Goal: Task Accomplishment & Management: Manage account settings

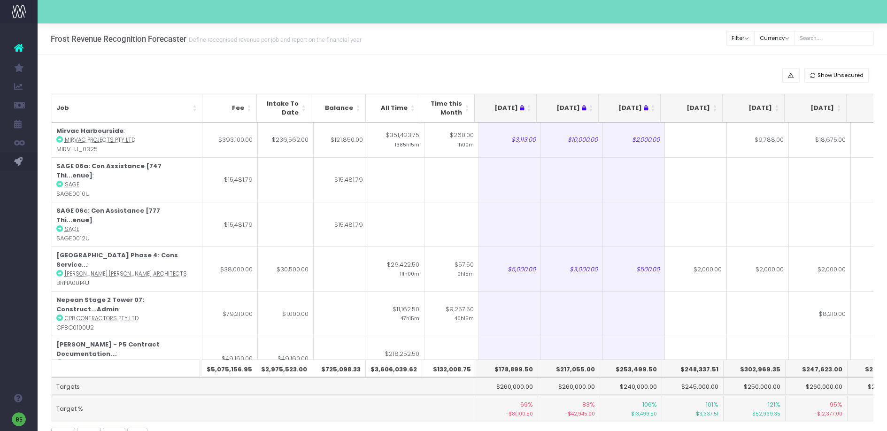
click at [714, 105] on th "[DATE]" at bounding box center [692, 108] width 62 height 29
click at [716, 105] on th "[DATE]" at bounding box center [692, 108] width 62 height 29
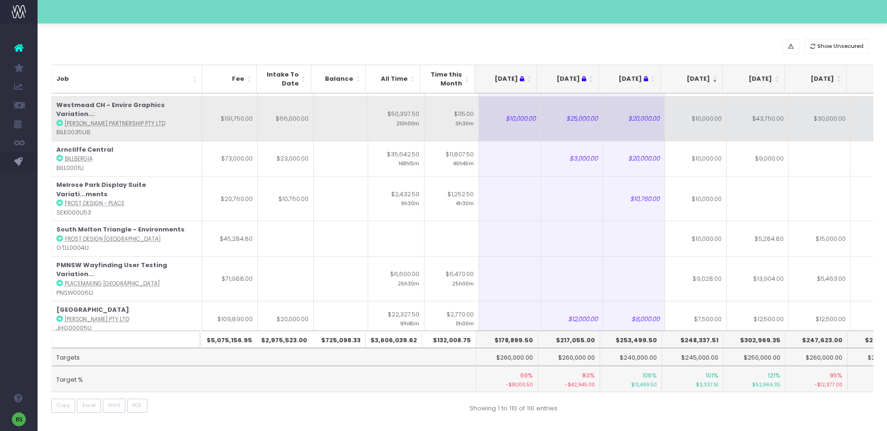
scroll to position [128, 0]
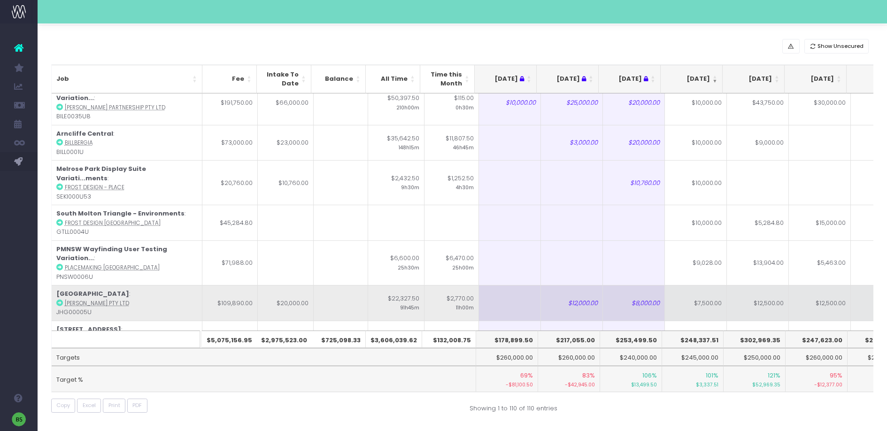
click at [706, 285] on td "$7,500.00" at bounding box center [696, 303] width 62 height 36
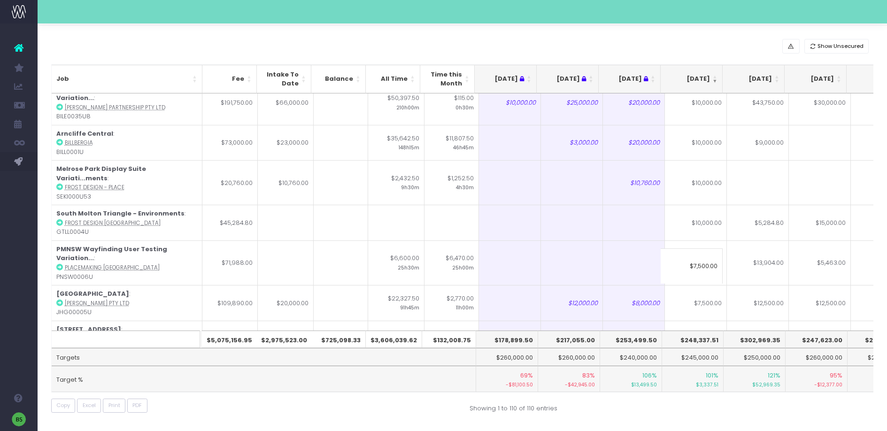
click at [696, 267] on input "$7,500.00" at bounding box center [692, 266] width 62 height 36
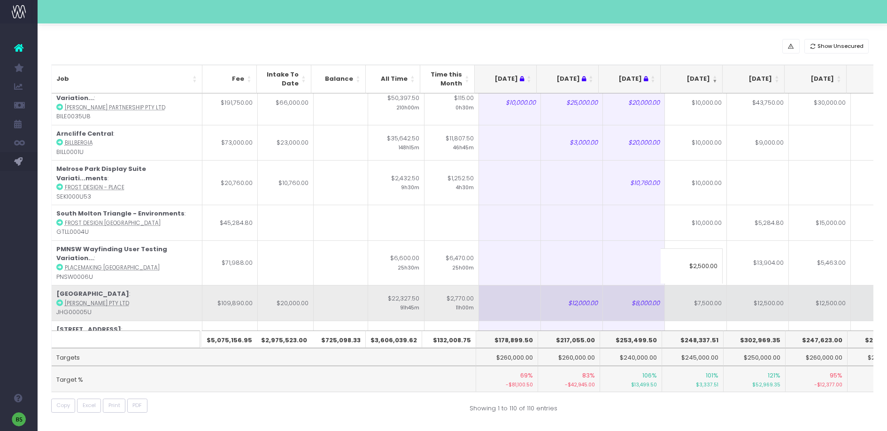
click at [851, 285] on td "$24,500.00" at bounding box center [882, 303] width 62 height 36
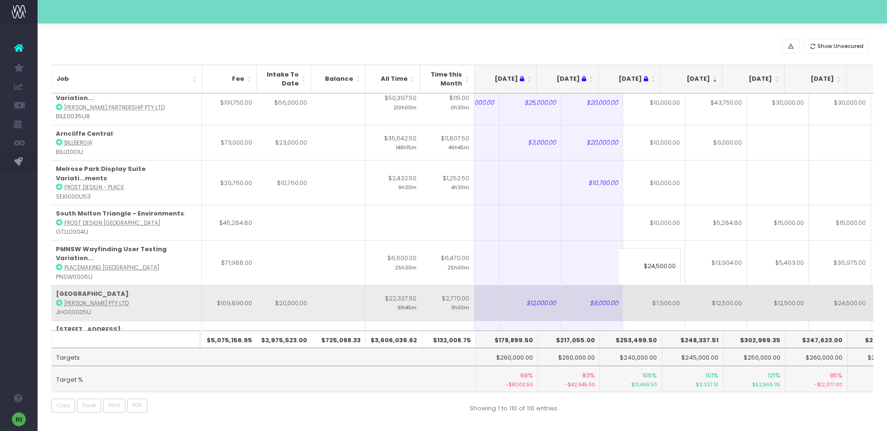
scroll to position [0, 42]
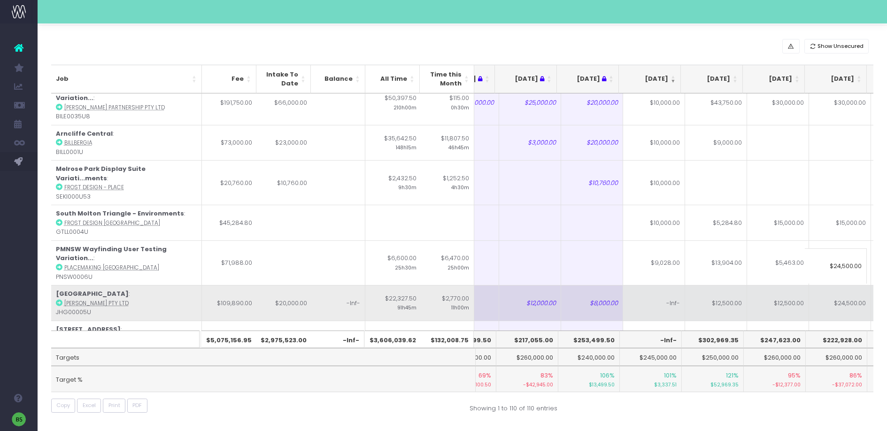
click at [770, 285] on td "$12,500.00" at bounding box center [778, 303] width 62 height 36
click at [670, 285] on td "-Inf-" at bounding box center [654, 303] width 62 height 36
click at [723, 285] on td "$12,500.00" at bounding box center [716, 303] width 62 height 36
click at [776, 285] on td "$12,500.00" at bounding box center [778, 303] width 62 height 36
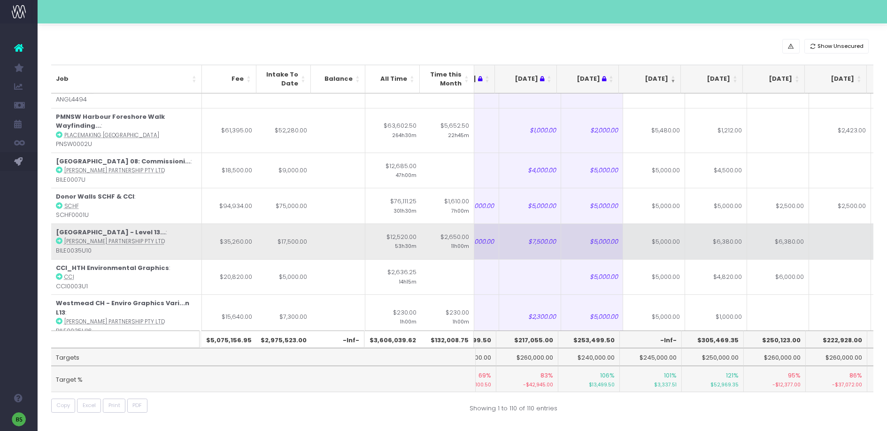
scroll to position [590, 42]
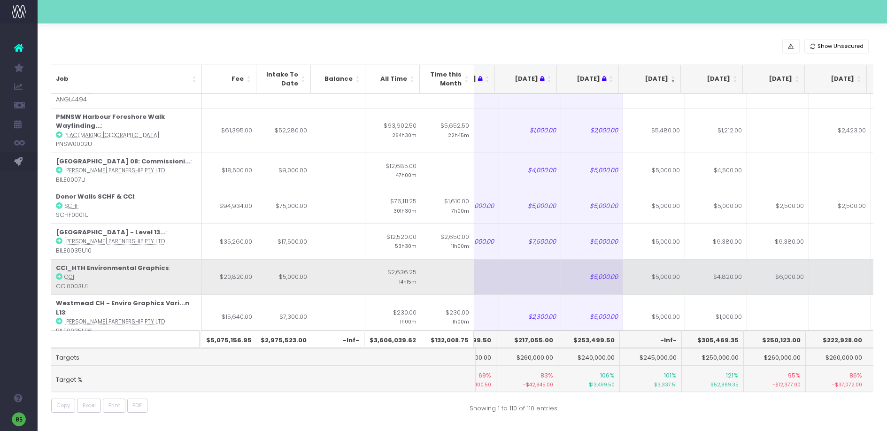
click at [649, 259] on td "$5,000.00" at bounding box center [654, 277] width 62 height 36
click at [729, 259] on td "$4,820.00" at bounding box center [716, 277] width 62 height 36
type input "$4,820.00"
click at [826, 259] on td at bounding box center [840, 277] width 62 height 36
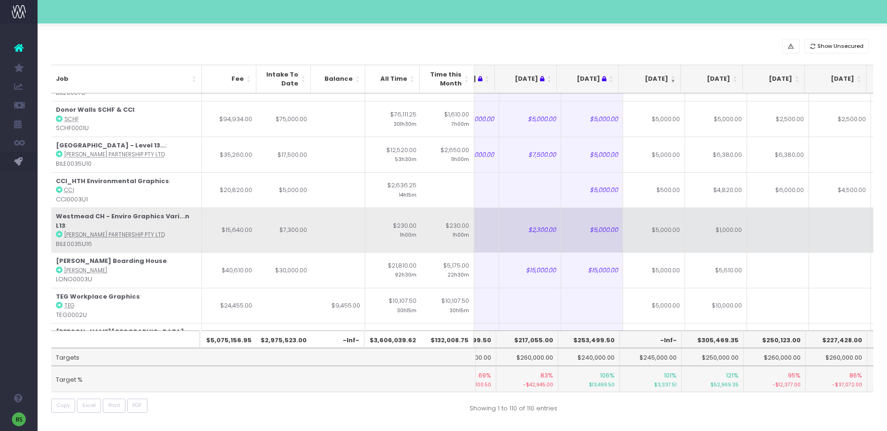
scroll to position [677, 42]
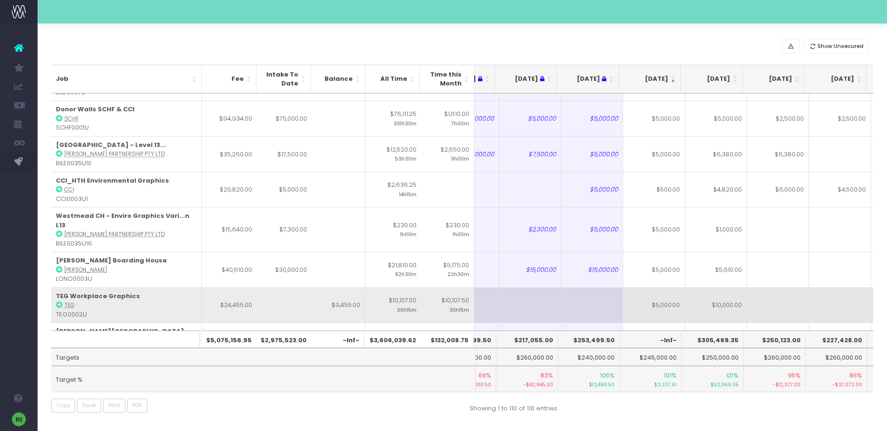
click at [651, 287] on td "$5,000.00" at bounding box center [654, 305] width 62 height 36
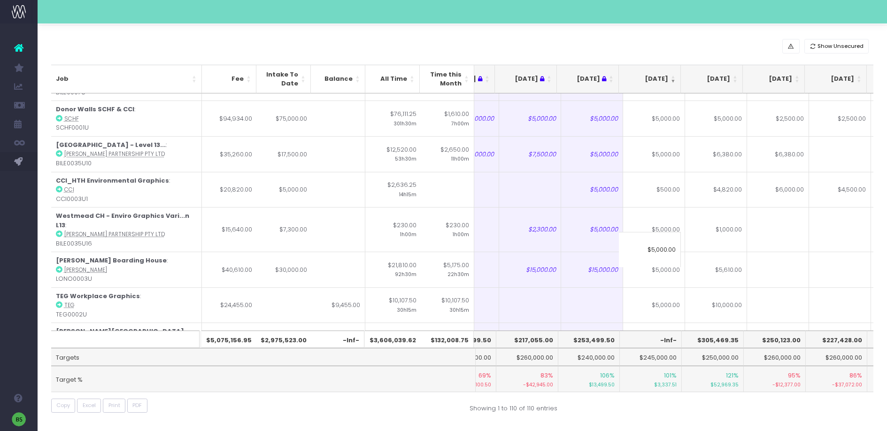
click at [653, 249] on input "$5,000.00" at bounding box center [650, 250] width 62 height 36
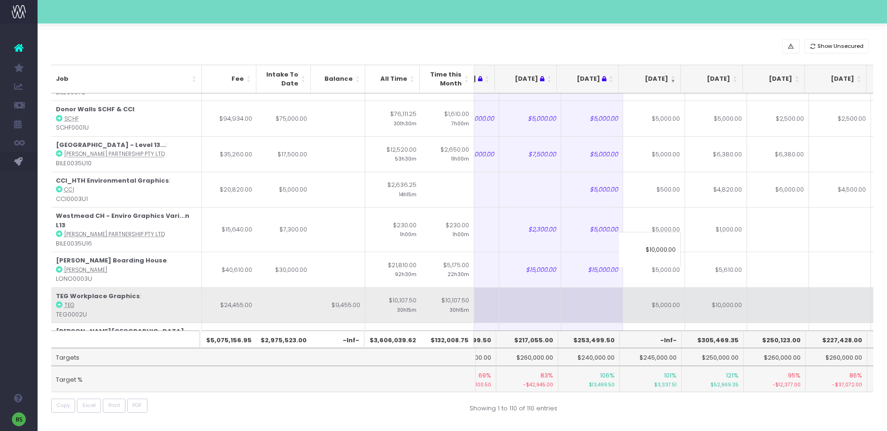
click at [708, 287] on td "$10,000.00" at bounding box center [716, 305] width 62 height 36
click at [643, 287] on td "-Inf-" at bounding box center [654, 305] width 62 height 36
click at [716, 287] on td "$10,000.00" at bounding box center [716, 305] width 62 height 36
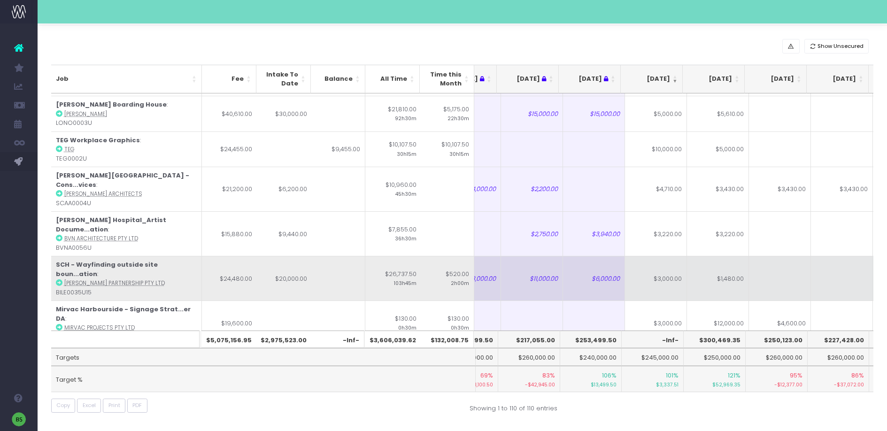
scroll to position [0, 40]
click at [653, 256] on td "$3,000.00" at bounding box center [656, 278] width 62 height 45
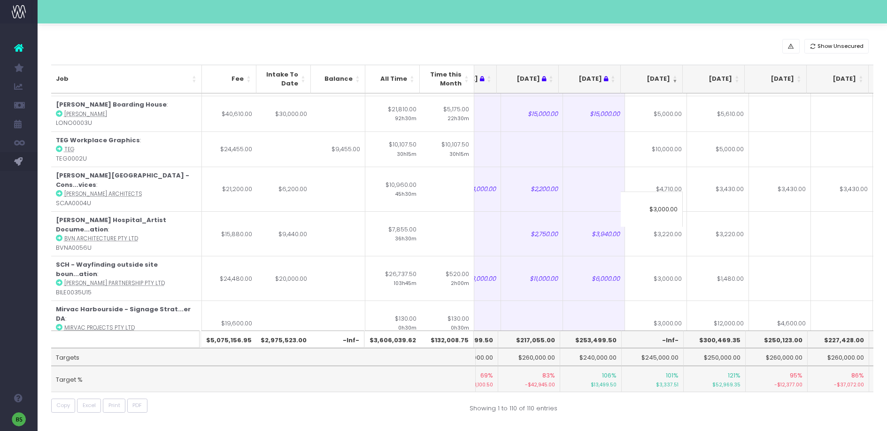
click at [656, 209] on input "$3,000.00" at bounding box center [652, 210] width 62 height 36
click at [655, 208] on input "$3,000.00" at bounding box center [652, 210] width 62 height 36
drag, startPoint x: 646, startPoint y: 208, endPoint x: 682, endPoint y: 208, distance: 36.2
click at [682, 208] on input "$3,000.00" at bounding box center [652, 210] width 62 height 36
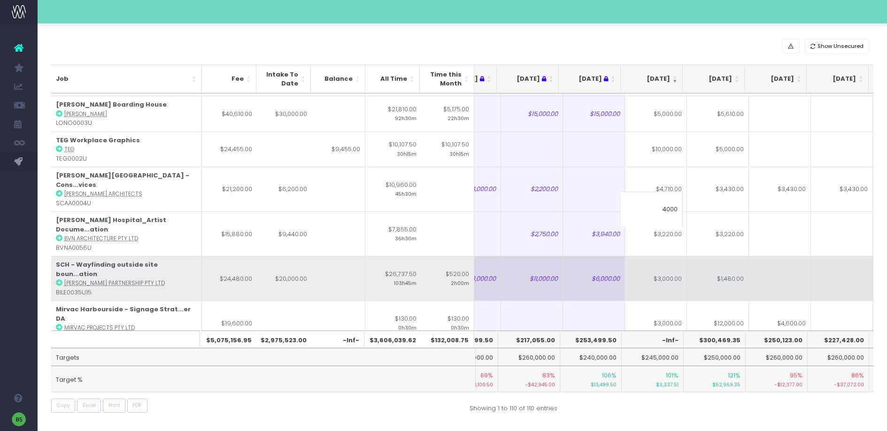
click at [699, 256] on td "$1,480.00" at bounding box center [718, 278] width 62 height 45
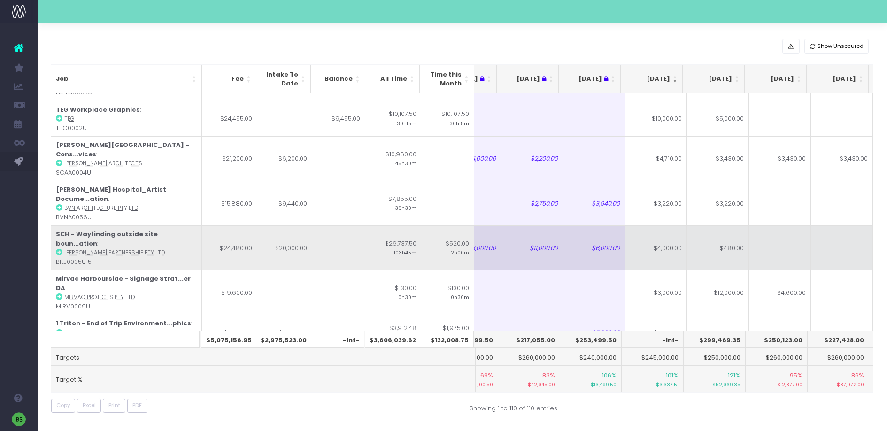
scroll to position [871, 40]
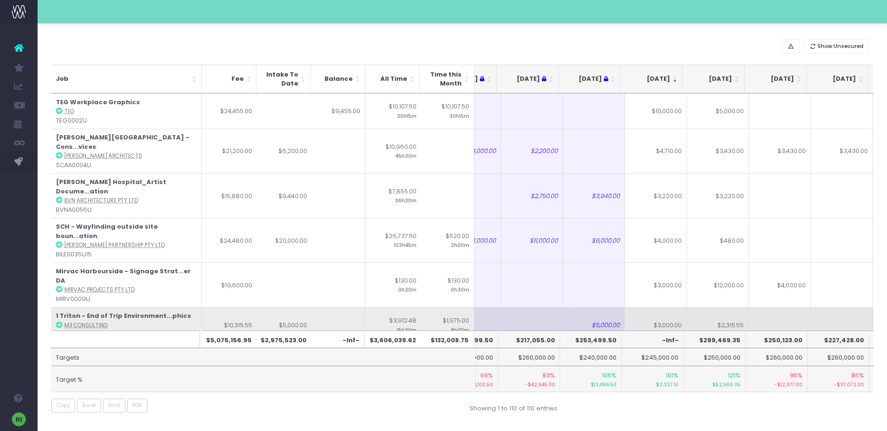
click at [667, 307] on td "$3,000.00" at bounding box center [656, 325] width 62 height 36
click at [704, 307] on td "$2,315.55" at bounding box center [718, 325] width 62 height 36
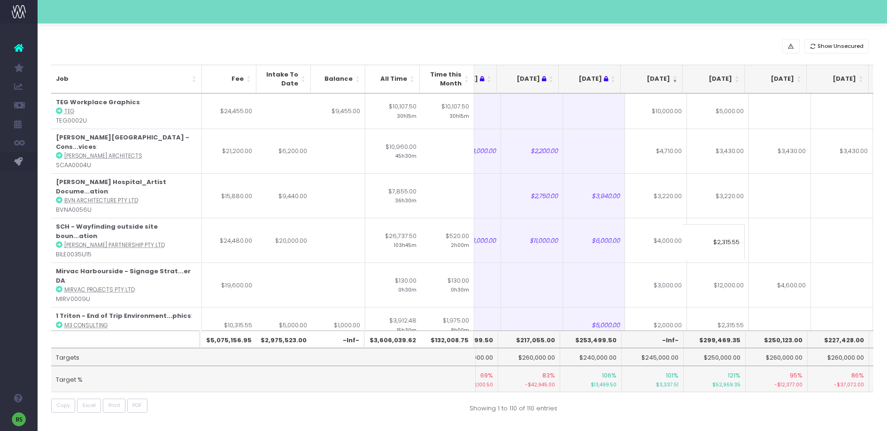
click at [719, 240] on input "$2,315.55" at bounding box center [714, 242] width 62 height 36
click at [658, 343] on td "$2,500.00" at bounding box center [656, 361] width 62 height 36
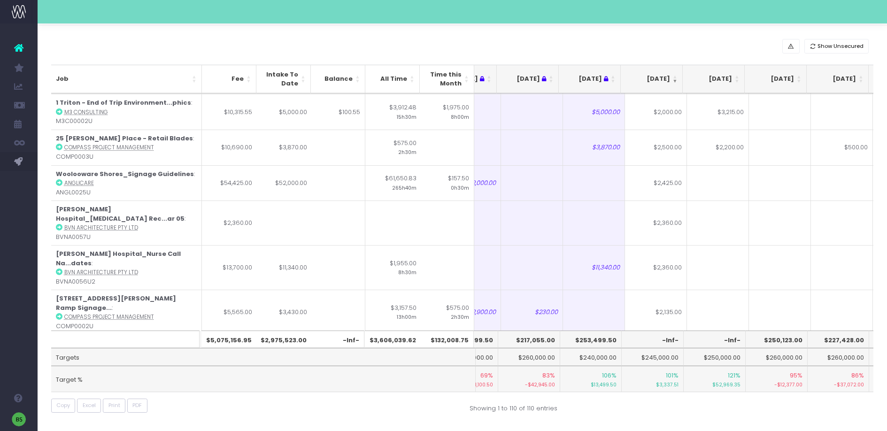
scroll to position [1085, 40]
click at [657, 333] on td "$2,000.00" at bounding box center [656, 355] width 62 height 45
click at [700, 333] on td "$2,000.00" at bounding box center [718, 355] width 62 height 45
type input "$2,000.00"
click at [727, 237] on input "$2,000.00" at bounding box center [714, 241] width 62 height 36
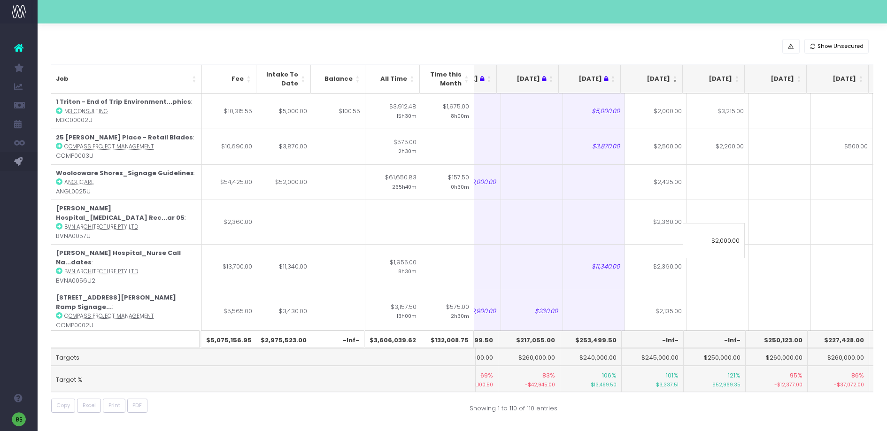
click at [721, 240] on input "$2,000.00" at bounding box center [714, 241] width 62 height 36
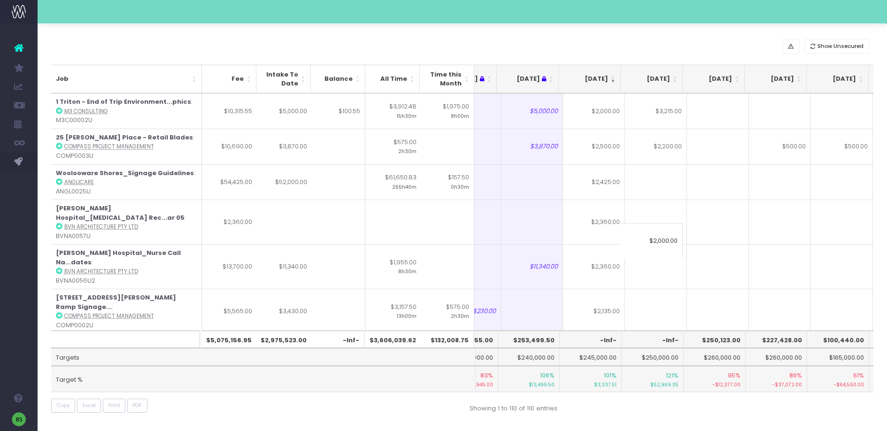
scroll to position [0, 152]
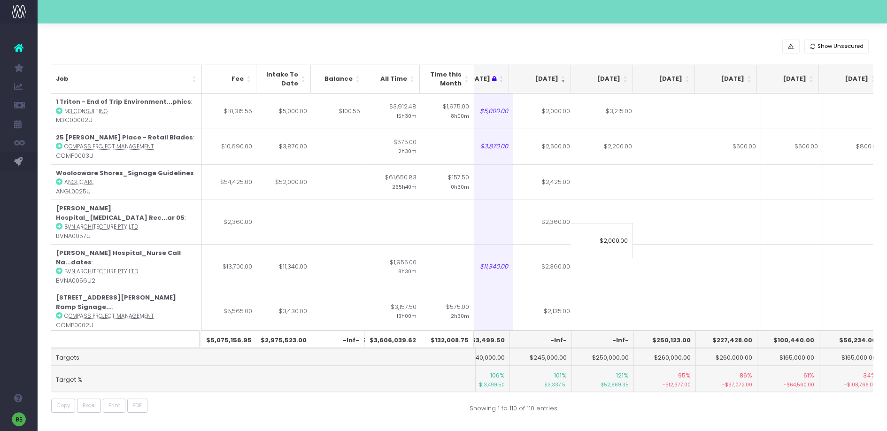
click at [776, 333] on td at bounding box center [792, 355] width 62 height 45
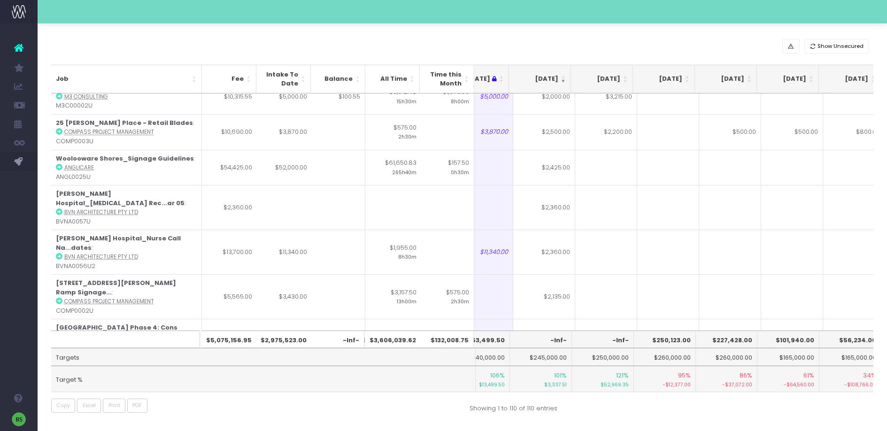
scroll to position [1101, 152]
click at [523, 362] on td "$2,000.00" at bounding box center [544, 380] width 62 height 36
type input "$2,000.00"
click at [523, 267] on input "$2,000.00" at bounding box center [540, 261] width 62 height 36
drag, startPoint x: 530, startPoint y: 263, endPoint x: 571, endPoint y: 262, distance: 41.3
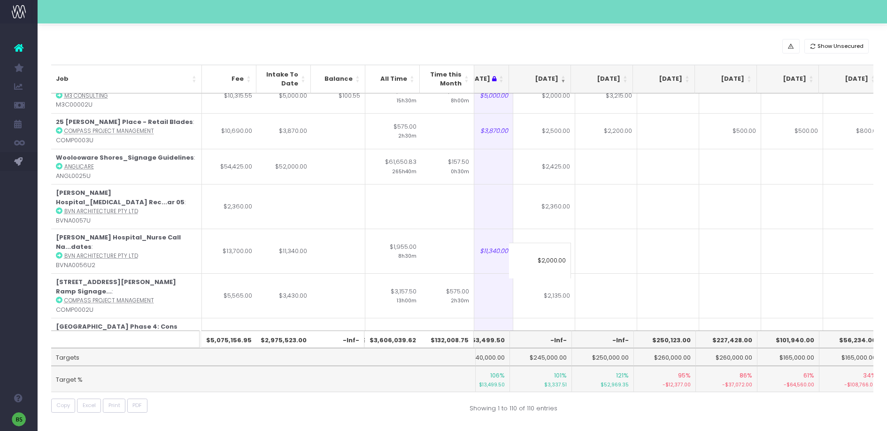
click at [667, 362] on td "$570.00" at bounding box center [668, 380] width 62 height 36
type input "2570"
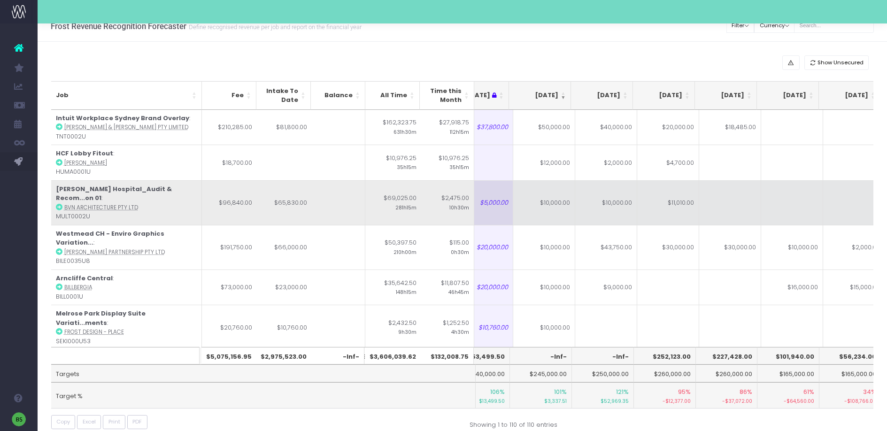
scroll to position [0, 0]
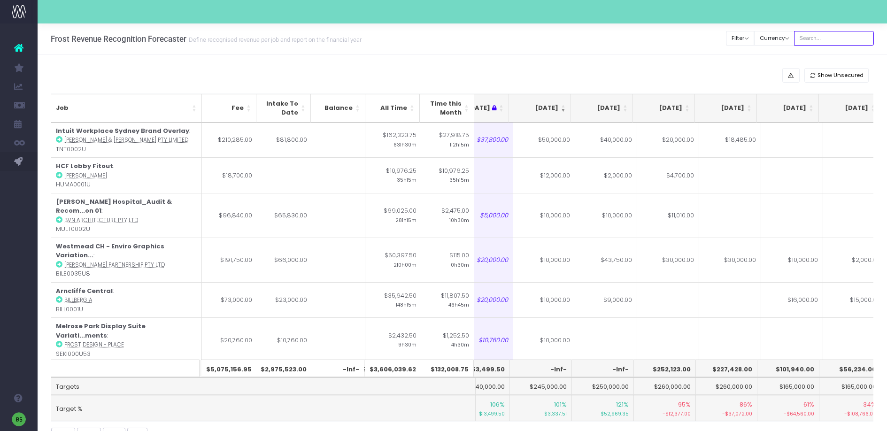
click at [831, 38] on input "text" at bounding box center [834, 38] width 80 height 15
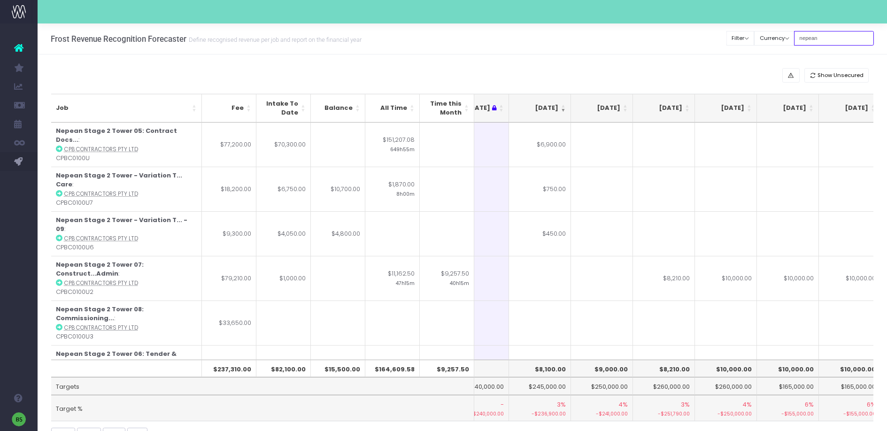
type input "nepean"
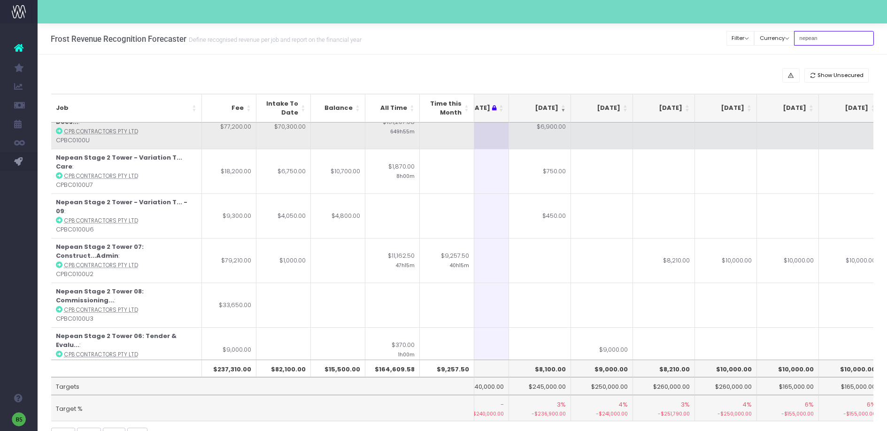
scroll to position [0, 152]
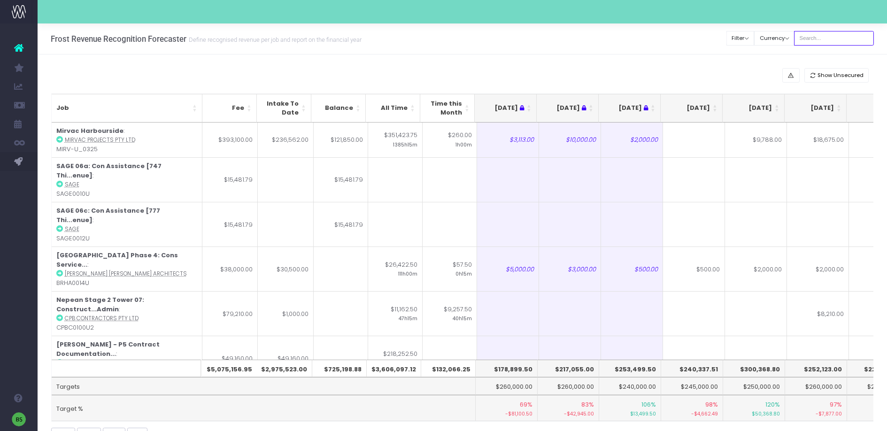
click at [851, 38] on input "text" at bounding box center [834, 38] width 80 height 15
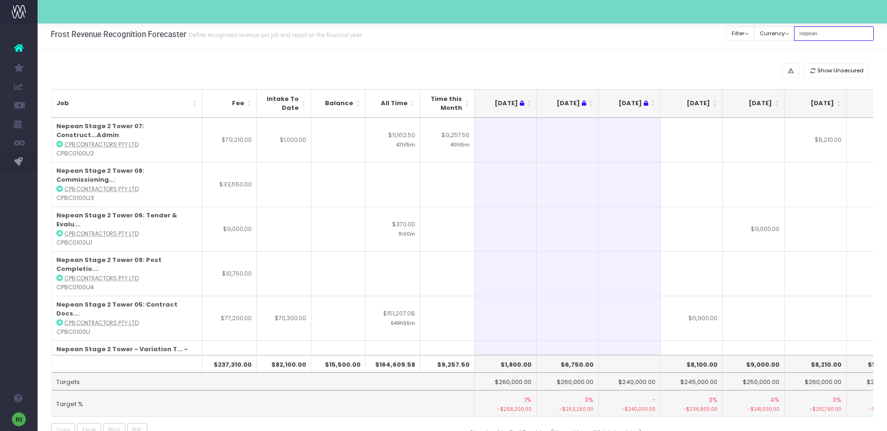
scroll to position [5, 0]
drag, startPoint x: 846, startPoint y: 31, endPoint x: 802, endPoint y: 33, distance: 43.8
click at [802, 33] on div "Clear Filters Filter By Account Manager All jeremy georgie lauren inezritchie a…" at bounding box center [800, 33] width 147 height 19
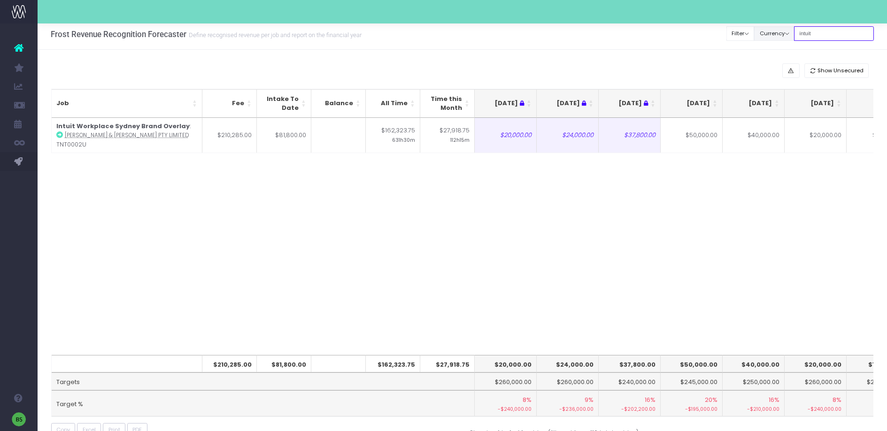
type input "intuit"
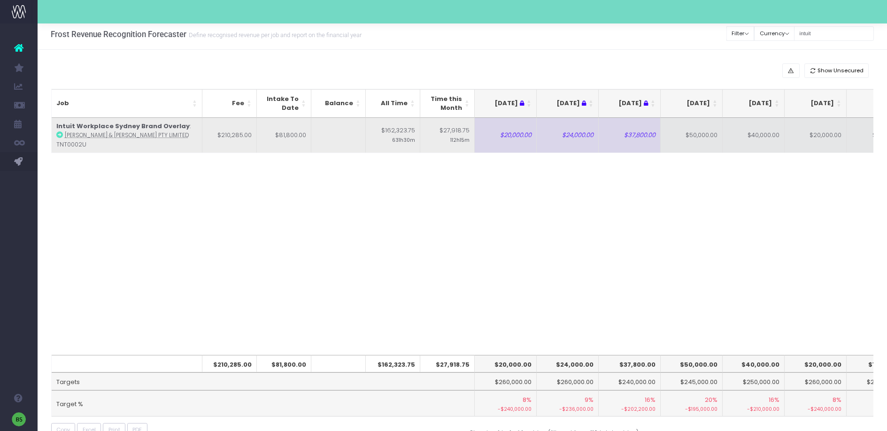
click at [690, 145] on td "$50,000.00" at bounding box center [692, 135] width 62 height 35
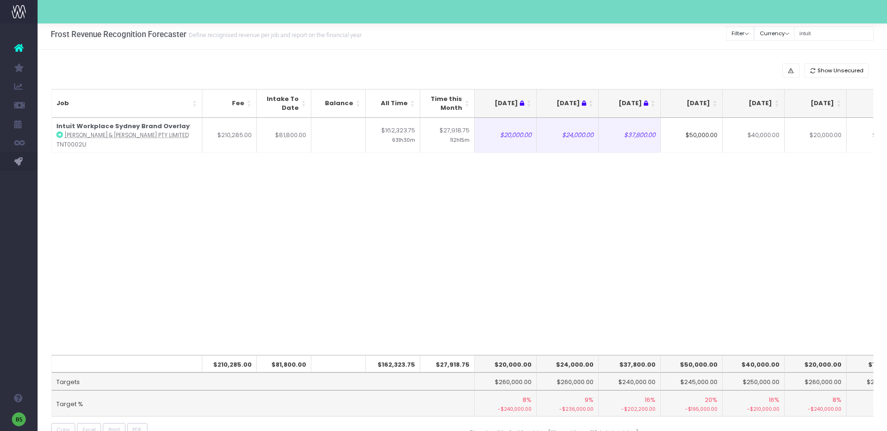
click at [693, 134] on input "$50,000.00" at bounding box center [692, 135] width 62 height 35
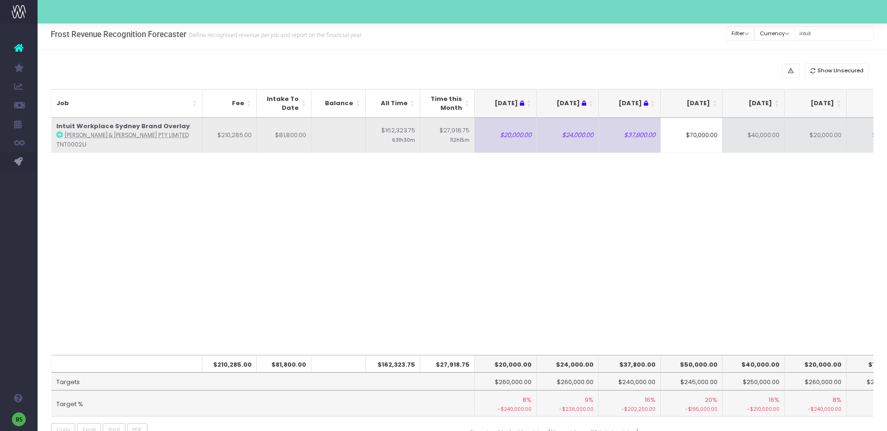
click at [755, 141] on td "$40,000.00" at bounding box center [754, 135] width 62 height 35
click at [698, 137] on td "-Inf-" at bounding box center [692, 135] width 62 height 35
click at [748, 133] on td "$40,000.00" at bounding box center [754, 135] width 62 height 35
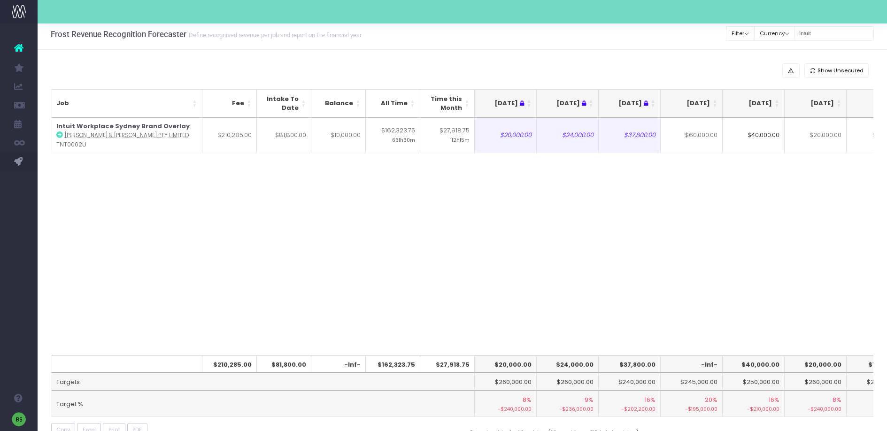
click at [752, 134] on input "$40,000.00" at bounding box center [754, 135] width 62 height 35
click at [753, 137] on input "$40,000.00" at bounding box center [754, 135] width 62 height 35
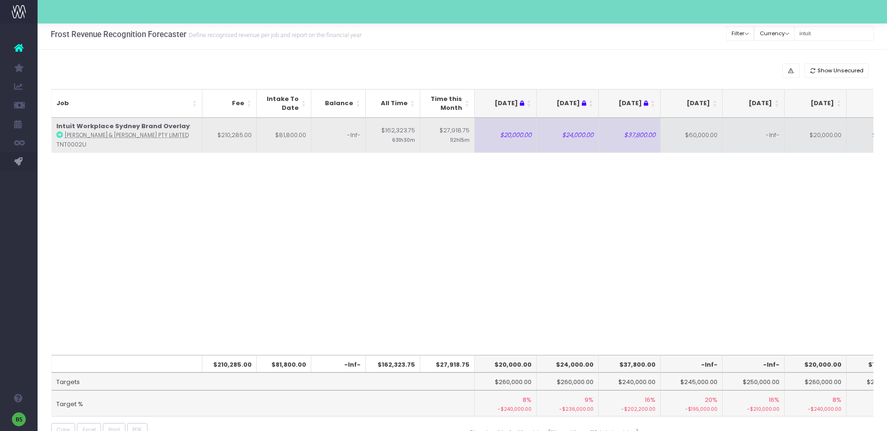
click at [733, 140] on td "-Inf-" at bounding box center [754, 135] width 62 height 35
type input "30000"
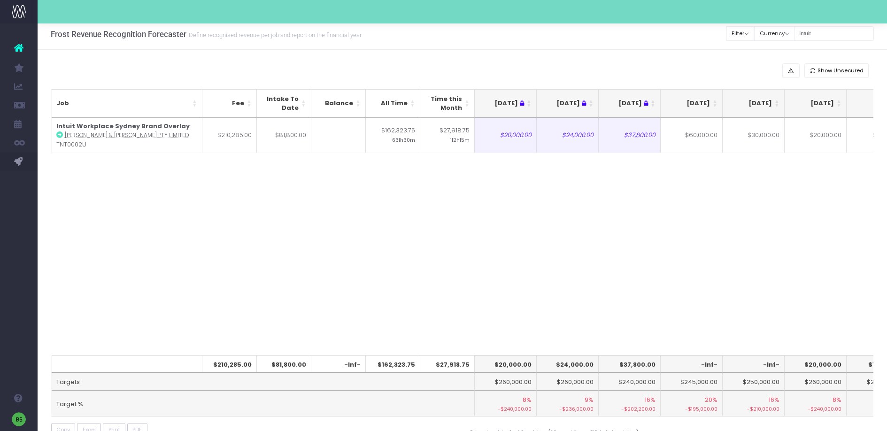
click at [633, 234] on div "Job Fee Intake To Date Balance All Time Time this Month May 25 Jun 25 Jul 25 Au…" at bounding box center [462, 236] width 823 height 237
click at [834, 32] on input "intuit" at bounding box center [834, 33] width 80 height 15
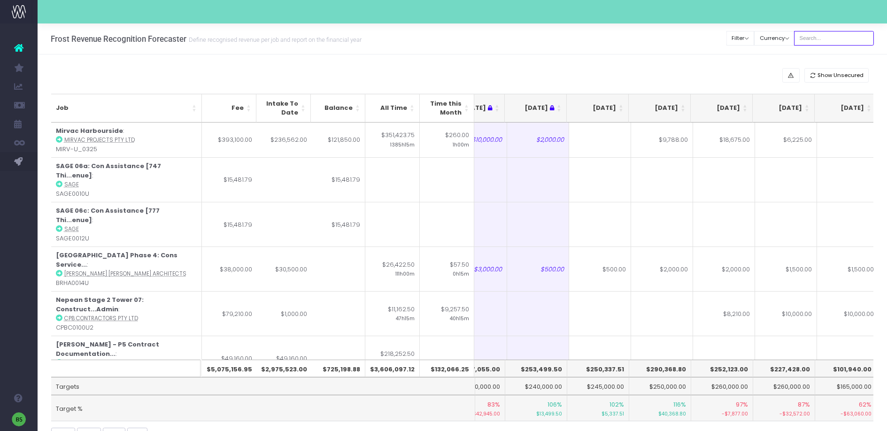
scroll to position [0, 0]
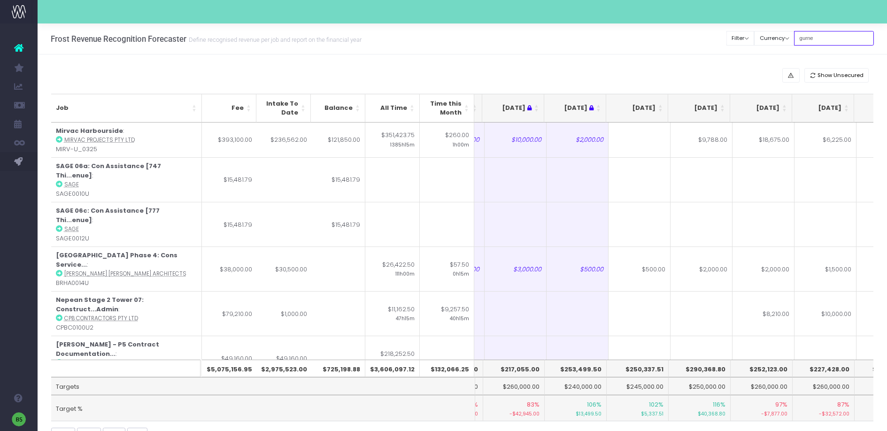
type input "gurne"
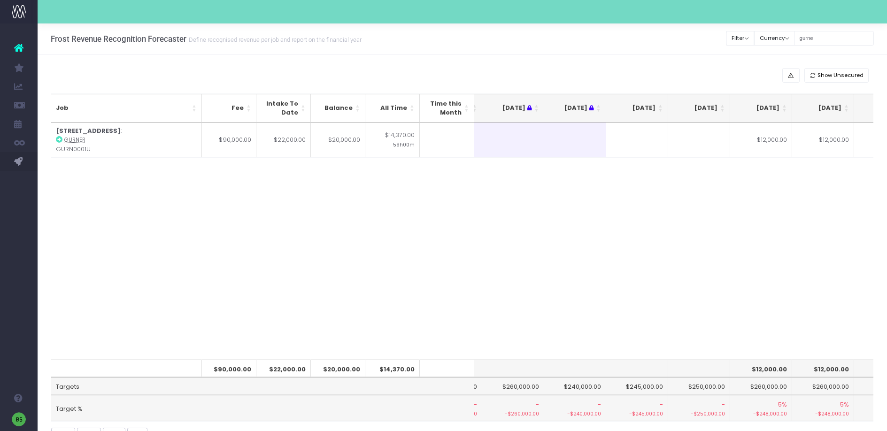
click at [801, 252] on div "Job Fee Intake To Date Balance All Time Time this Month May 25 Jun 25 Jul 25 Au…" at bounding box center [462, 241] width 823 height 237
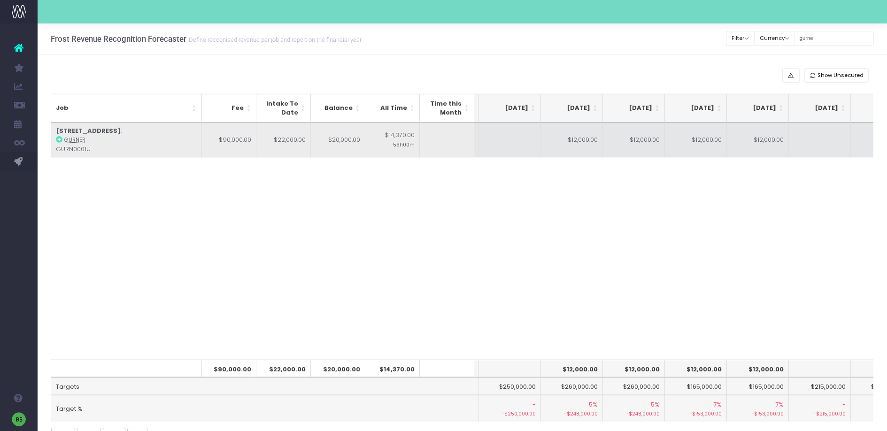
click at [571, 150] on td "$12,000.00" at bounding box center [572, 140] width 62 height 35
type input "$12,000.00"
click at [818, 139] on td at bounding box center [820, 140] width 62 height 35
type input "12000"
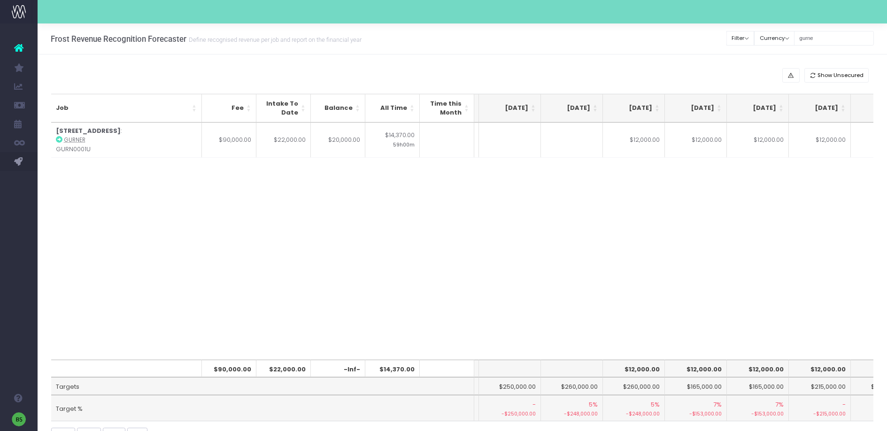
click at [754, 246] on div "Job Fee Intake To Date Balance All Time Time this Month May 25 Jun 25 Jul 25 Au…" at bounding box center [462, 241] width 823 height 237
click at [839, 35] on input "gurne" at bounding box center [834, 38] width 80 height 15
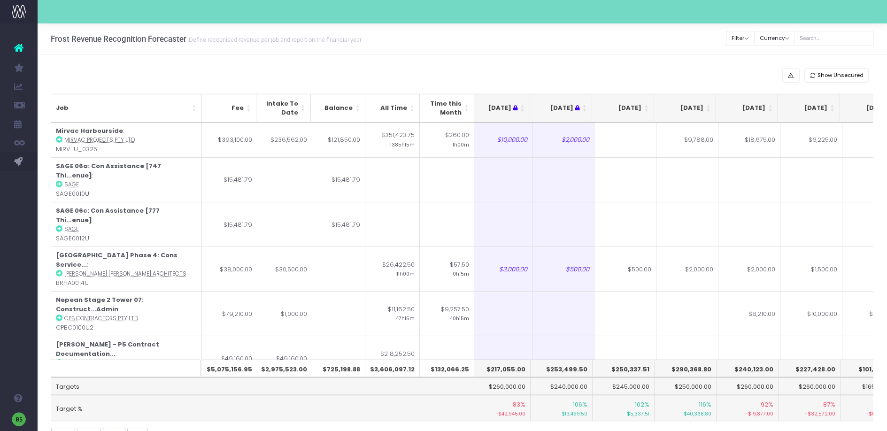
click at [621, 368] on th "$250,337.51" at bounding box center [624, 369] width 62 height 18
drag, startPoint x: 648, startPoint y: 369, endPoint x: 607, endPoint y: 368, distance: 41.4
click at [607, 368] on th "$250,337.51" at bounding box center [624, 369] width 62 height 18
copy th "$250,337.51"
drag, startPoint x: 628, startPoint y: 368, endPoint x: 787, endPoint y: 23, distance: 380.3
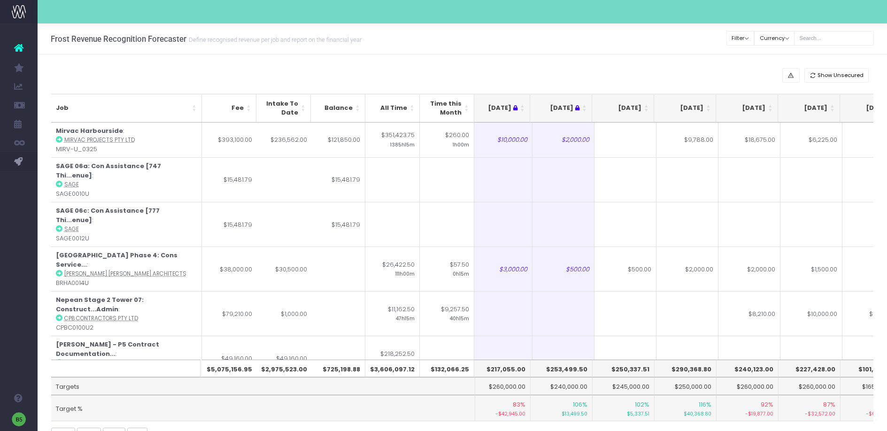
click at [693, 371] on th "$290,368.80" at bounding box center [685, 369] width 62 height 18
drag, startPoint x: 710, startPoint y: 368, endPoint x: 684, endPoint y: 369, distance: 26.8
click at [678, 369] on th "$290,368.80" at bounding box center [685, 369] width 62 height 18
copy th "290,368.80"
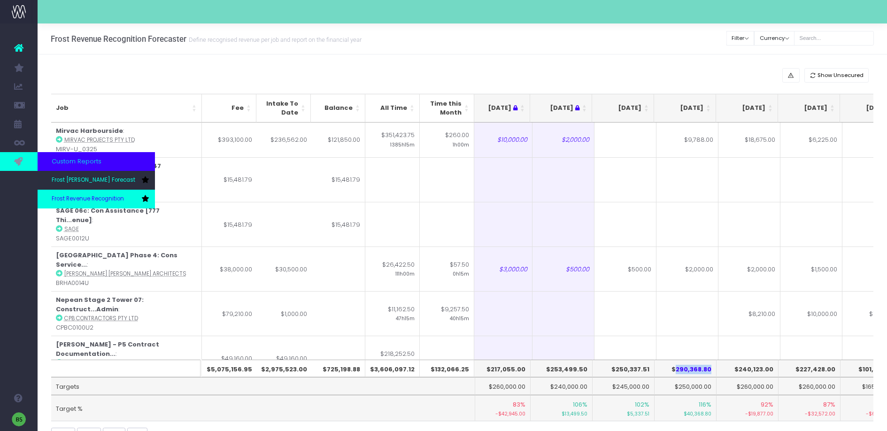
click at [77, 193] on link "Frost Revenue Recognition" at bounding box center [96, 199] width 117 height 19
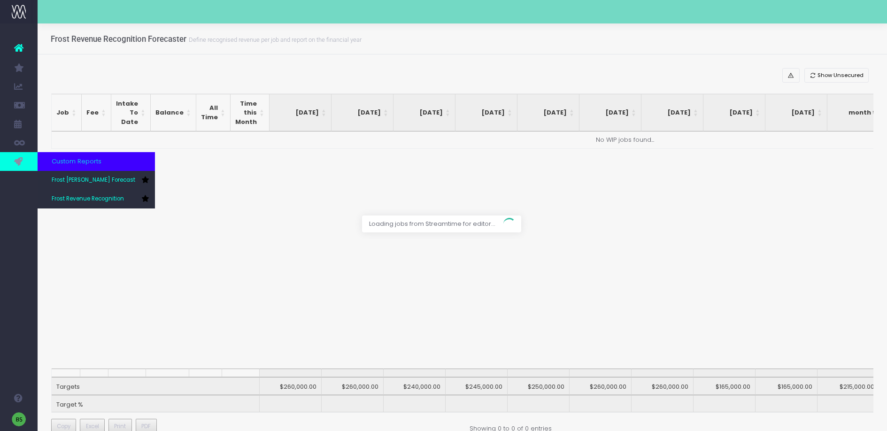
click at [28, 162] on link at bounding box center [19, 161] width 38 height 19
click at [85, 177] on span "Frost [PERSON_NAME] Forecast" at bounding box center [94, 180] width 84 height 8
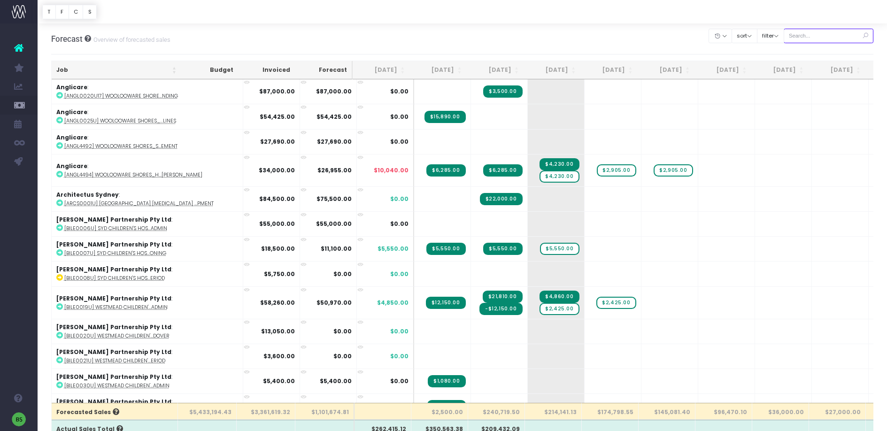
click at [841, 37] on input "text" at bounding box center [829, 36] width 90 height 15
type input "[MEDICAL_DATA]"
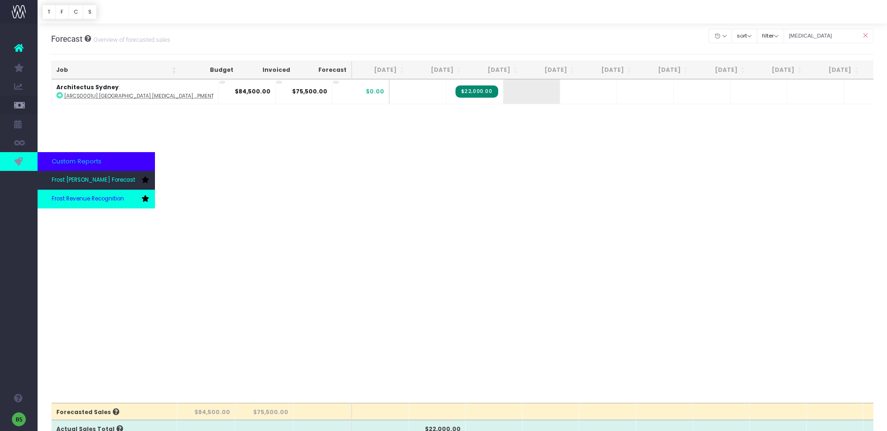
click at [84, 197] on span "Frost Revenue Recognition" at bounding box center [88, 199] width 72 height 8
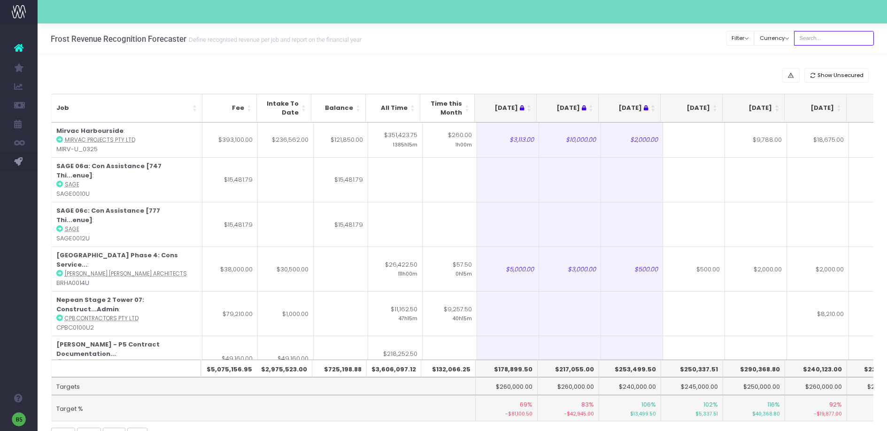
click at [839, 37] on input "text" at bounding box center [834, 38] width 80 height 15
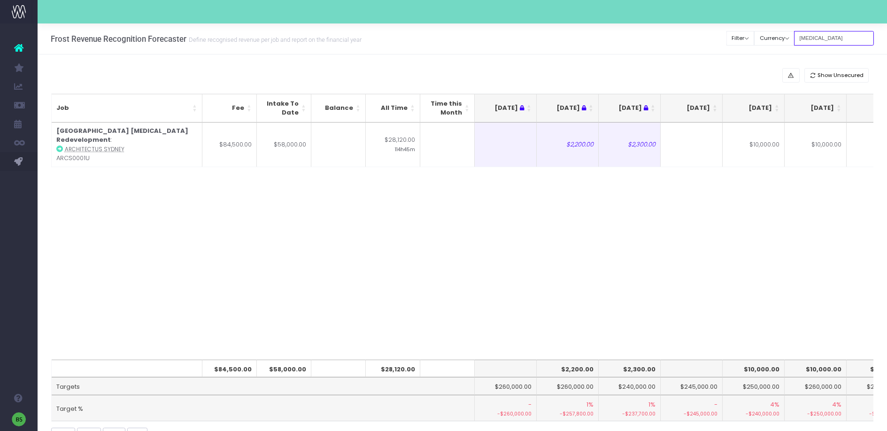
type input "[MEDICAL_DATA]"
